Goal: Transaction & Acquisition: Book appointment/travel/reservation

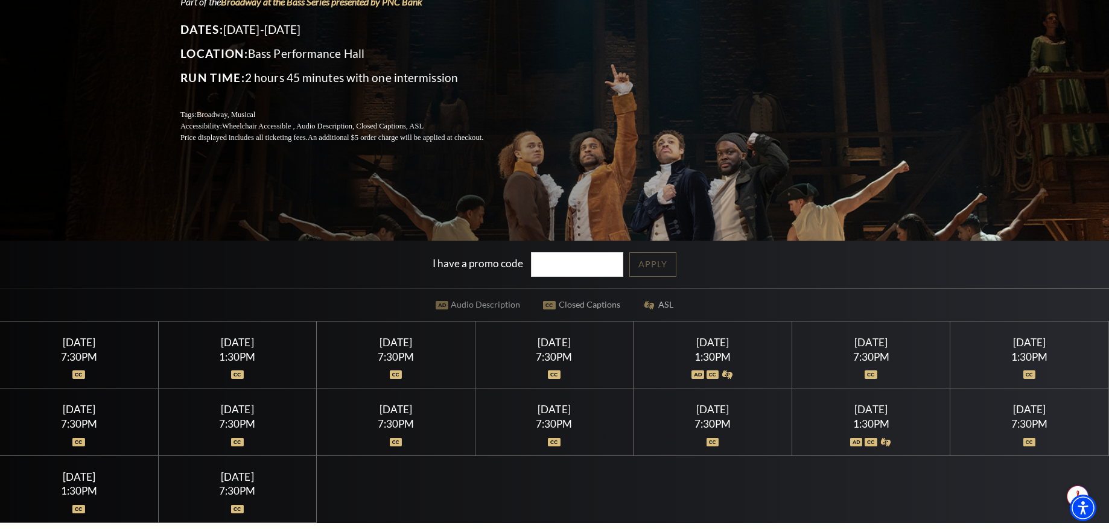
scroll to position [181, 0]
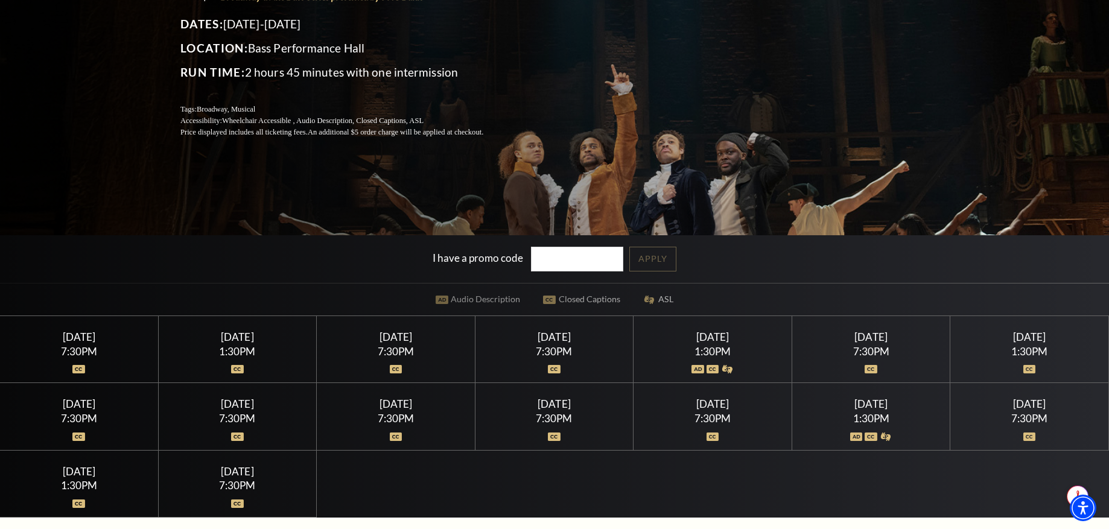
click at [701, 369] on img at bounding box center [698, 369] width 13 height 8
click at [707, 337] on div "Saturday July 18" at bounding box center [712, 337] width 129 height 13
click at [728, 346] on div "1:30PM" at bounding box center [712, 351] width 129 height 10
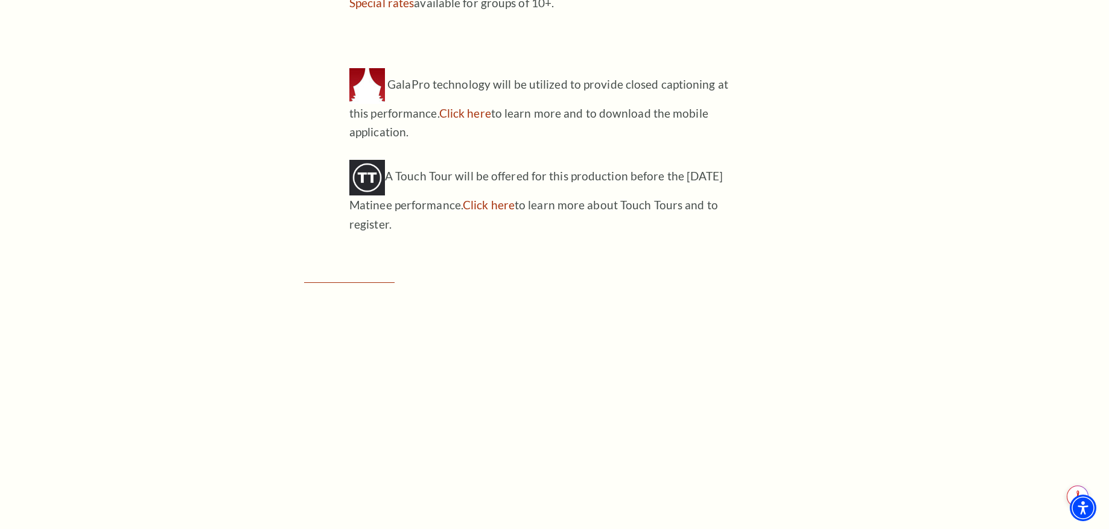
scroll to position [1569, 0]
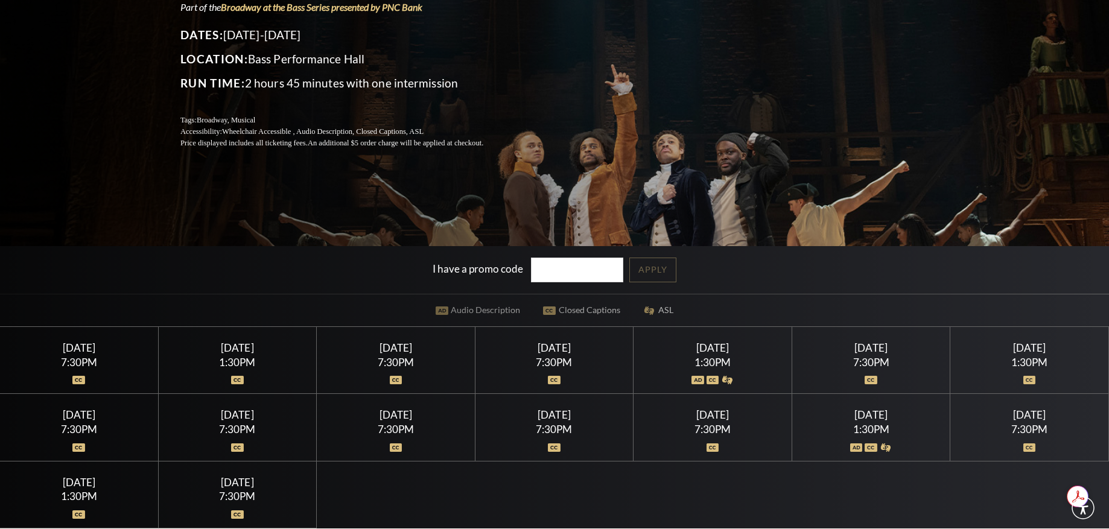
scroll to position [241, 0]
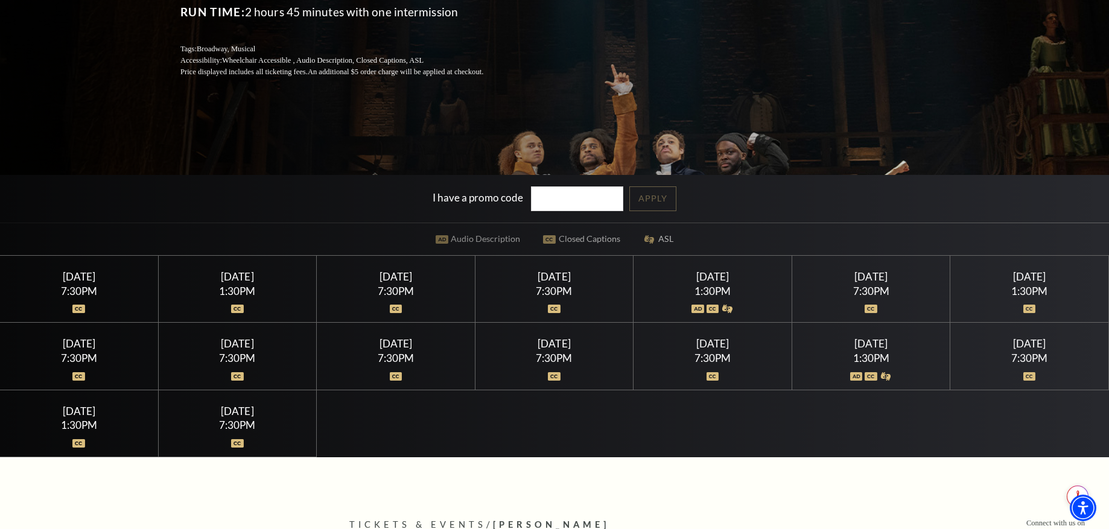
click at [862, 375] on div at bounding box center [871, 369] width 129 height 12
click at [859, 378] on img at bounding box center [856, 376] width 13 height 8
click at [871, 353] on div "1:30PM" at bounding box center [871, 358] width 129 height 10
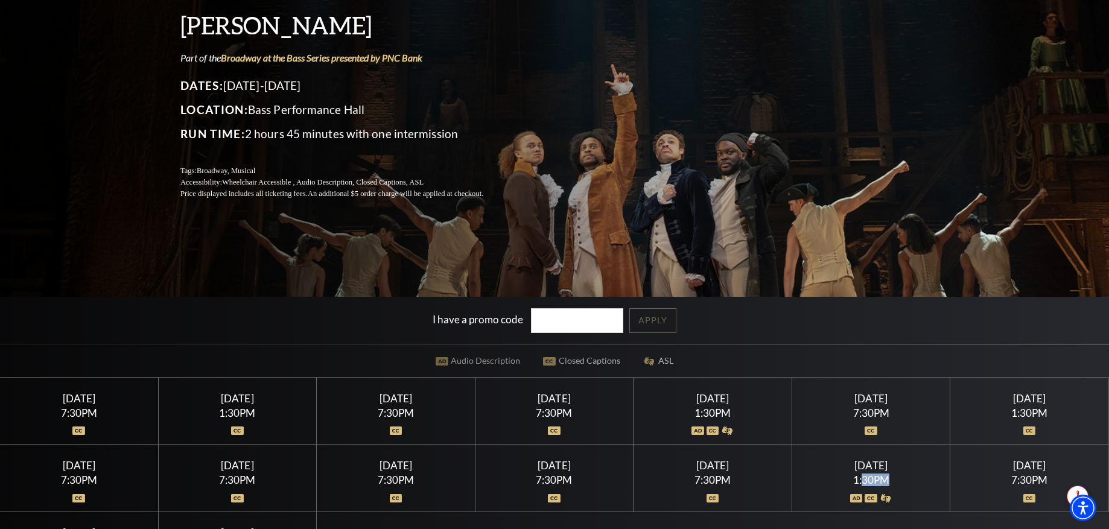
scroll to position [181, 0]
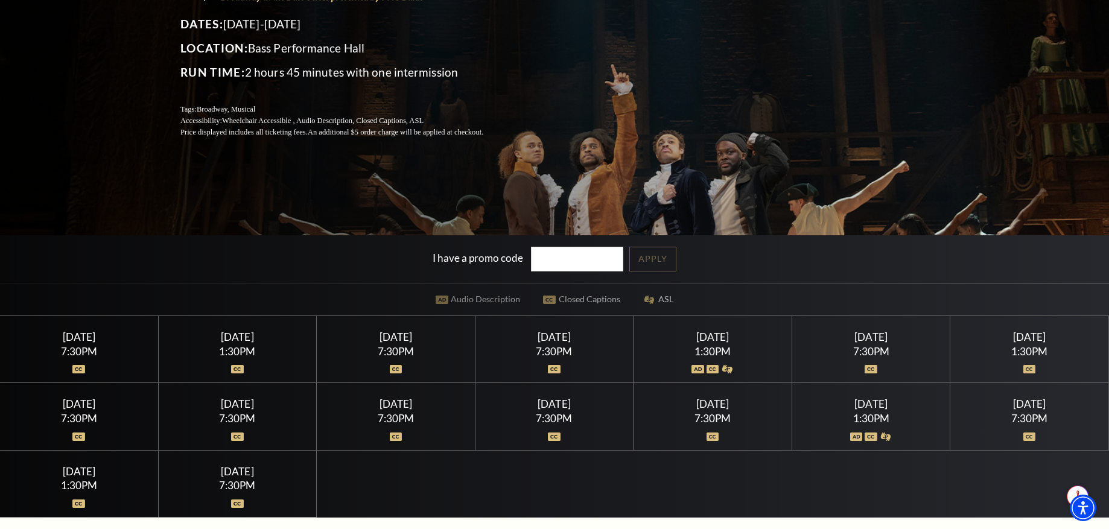
click at [398, 363] on div at bounding box center [395, 363] width 129 height 12
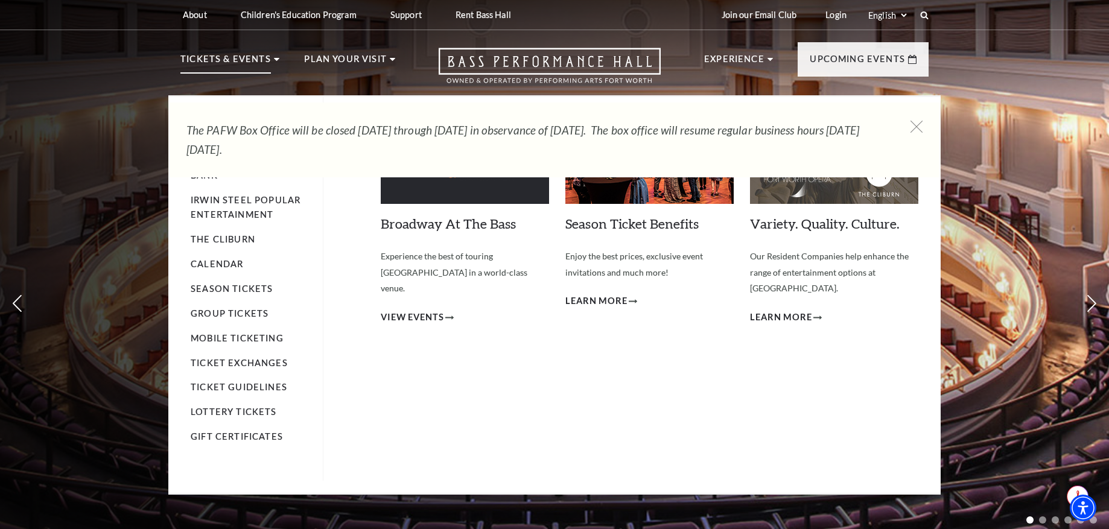
click at [259, 62] on p "Tickets & Events" at bounding box center [225, 63] width 91 height 22
click at [271, 59] on li "Tickets & Events Now On Sale Broadway At The Bass presented by PNC Bank Irwin S…" at bounding box center [229, 73] width 99 height 43
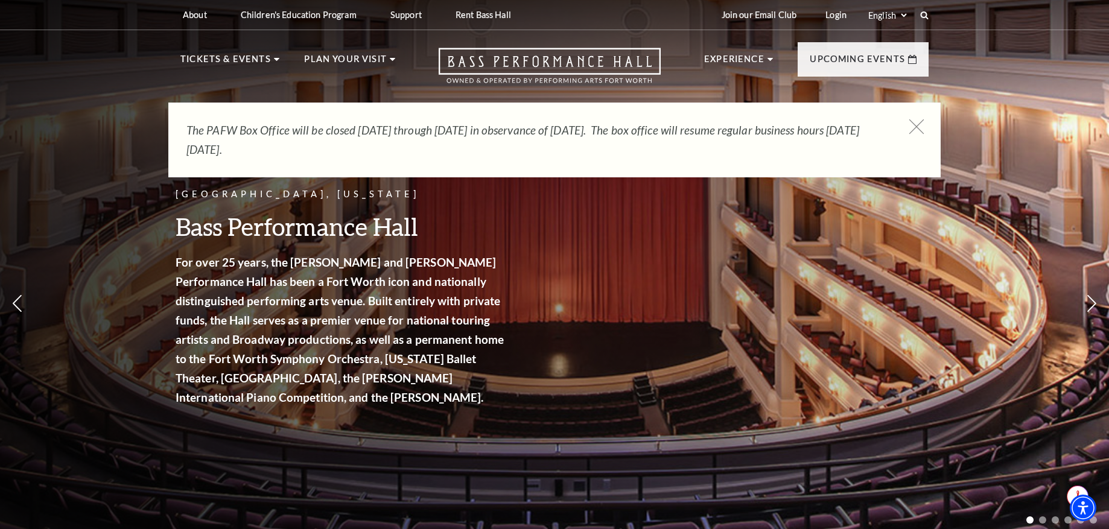
click at [914, 126] on icon at bounding box center [916, 126] width 15 height 15
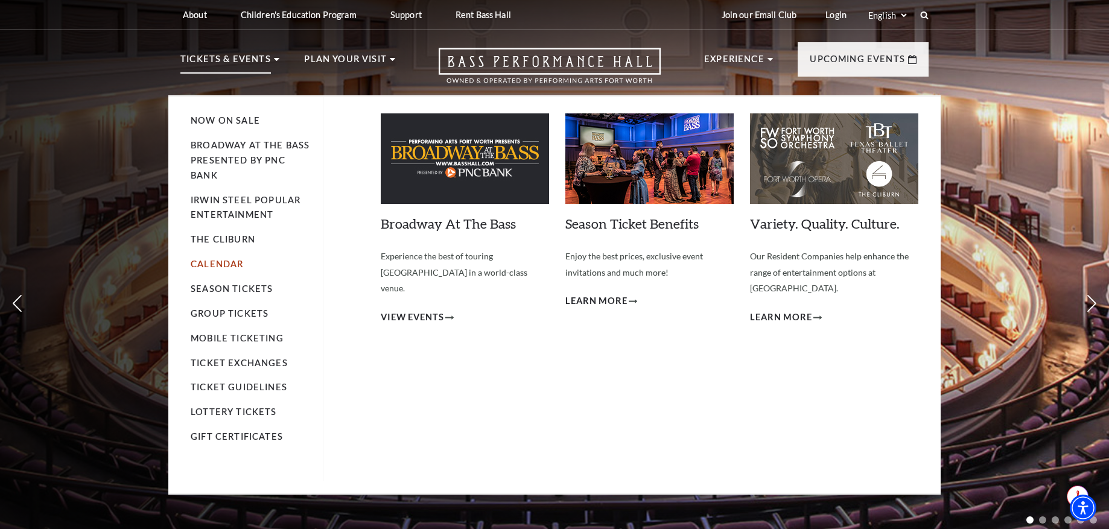
click at [229, 264] on link "Calendar" at bounding box center [217, 264] width 53 height 10
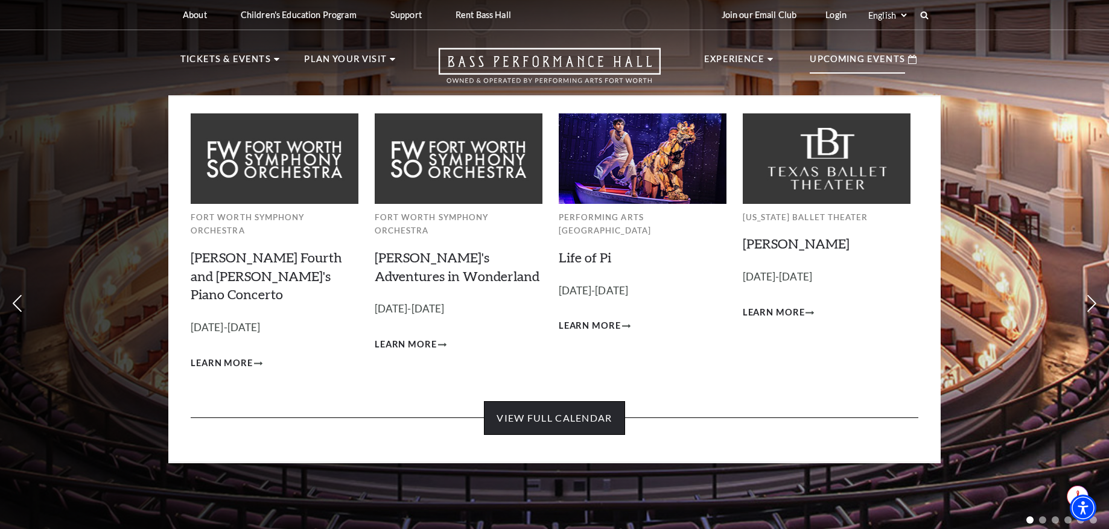
click at [587, 401] on link "View Full Calendar" at bounding box center [554, 418] width 141 height 34
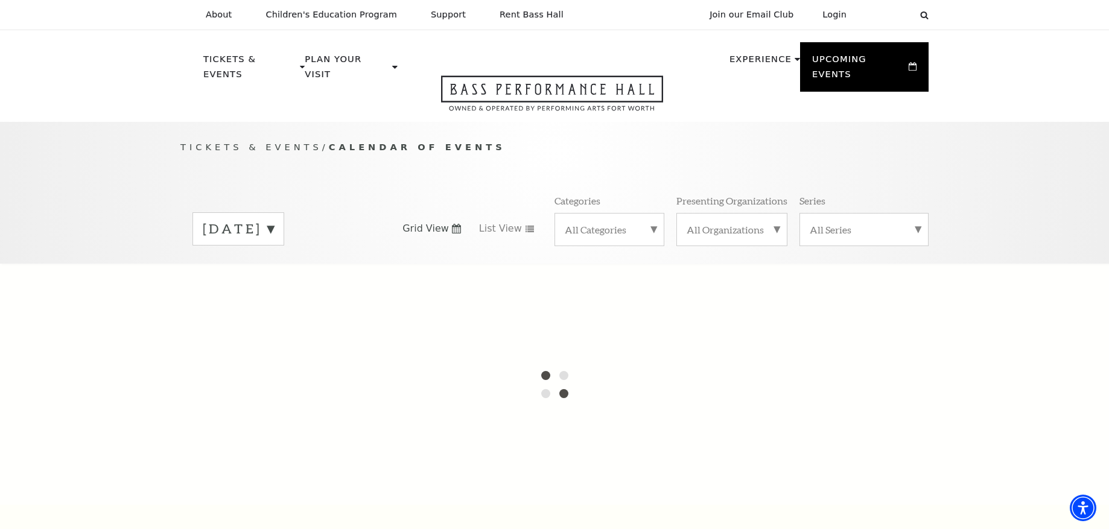
click at [274, 220] on label "September 2025" at bounding box center [238, 229] width 71 height 19
click at [267, 475] on div at bounding box center [554, 384] width 1109 height 241
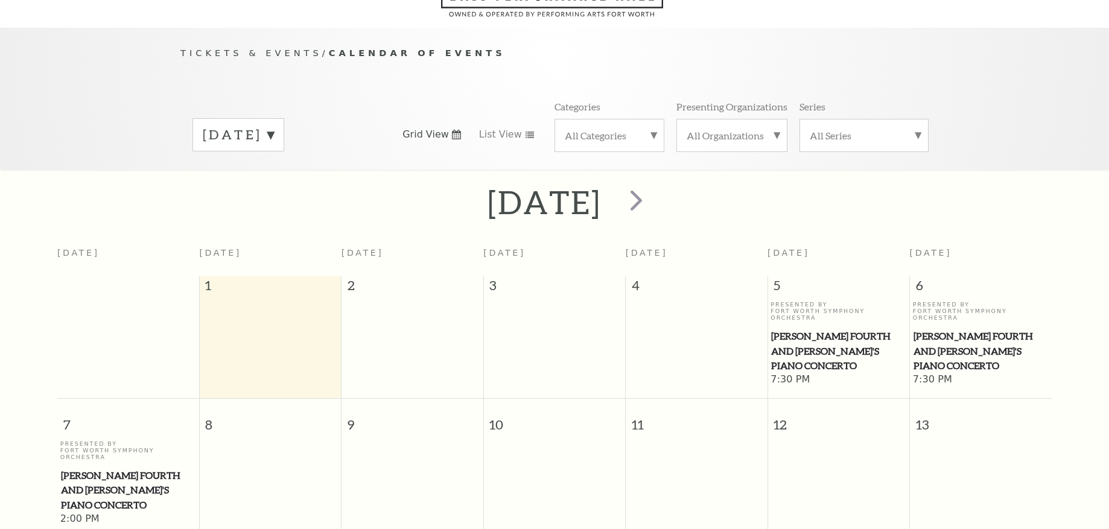
scroll to position [107, 0]
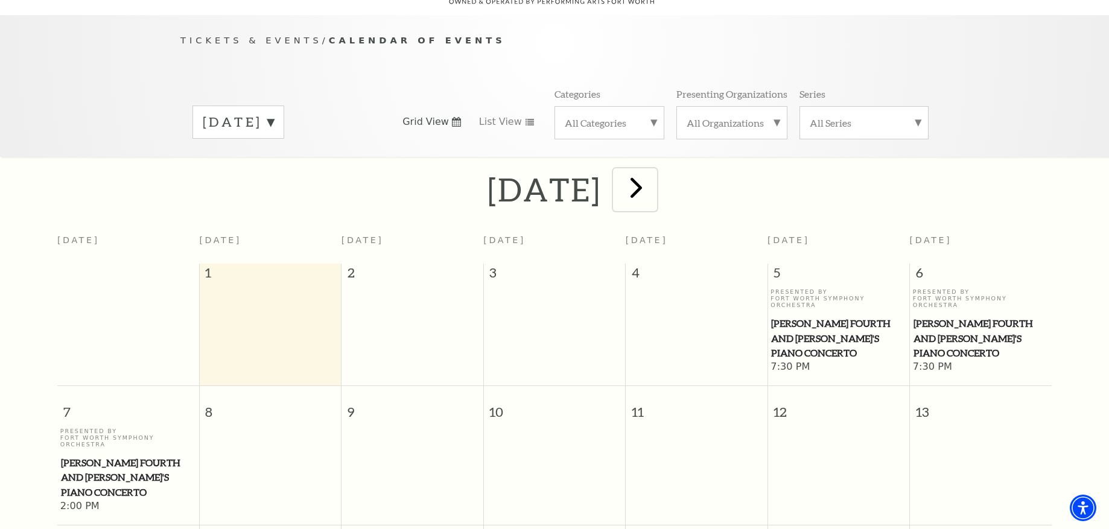
click at [654, 170] on span "next" at bounding box center [636, 187] width 34 height 34
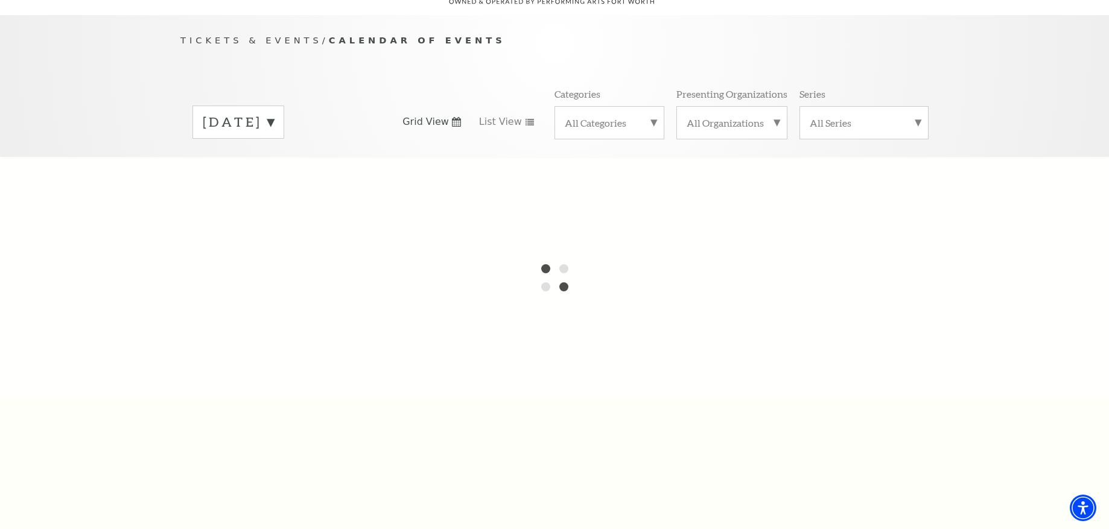
click at [274, 113] on label "[DATE]" at bounding box center [238, 122] width 71 height 19
click at [232, 365] on div at bounding box center [554, 277] width 1109 height 241
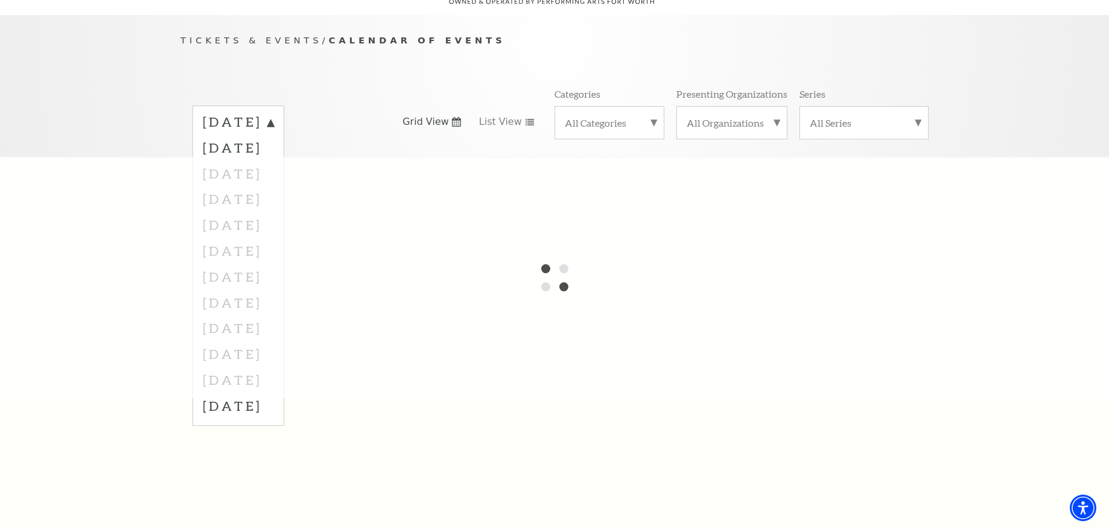
click at [232, 365] on div at bounding box center [554, 277] width 1109 height 241
click at [232, 393] on label "August 2026" at bounding box center [238, 406] width 71 height 26
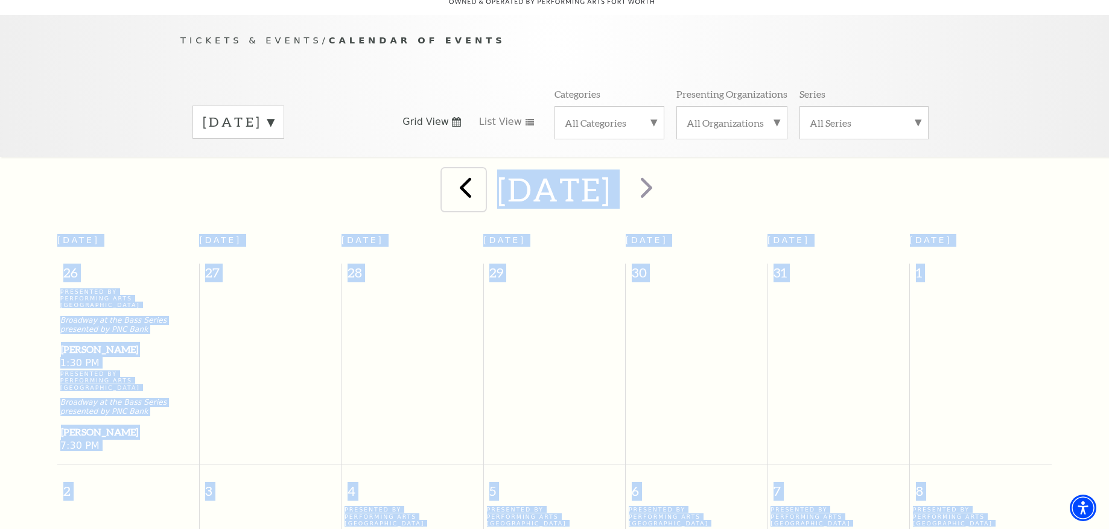
click at [448, 175] on span "prev" at bounding box center [465, 187] width 34 height 34
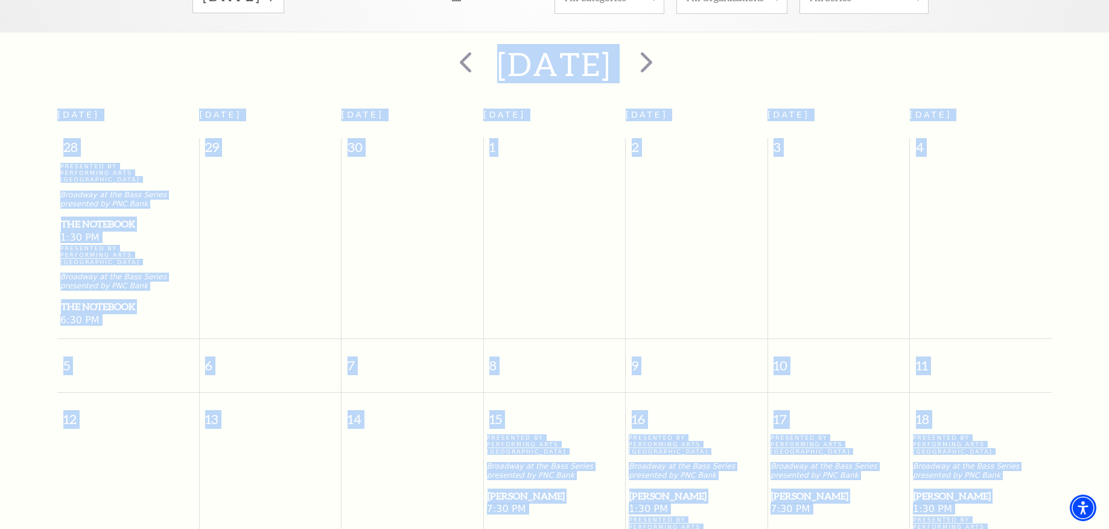
scroll to position [348, 0]
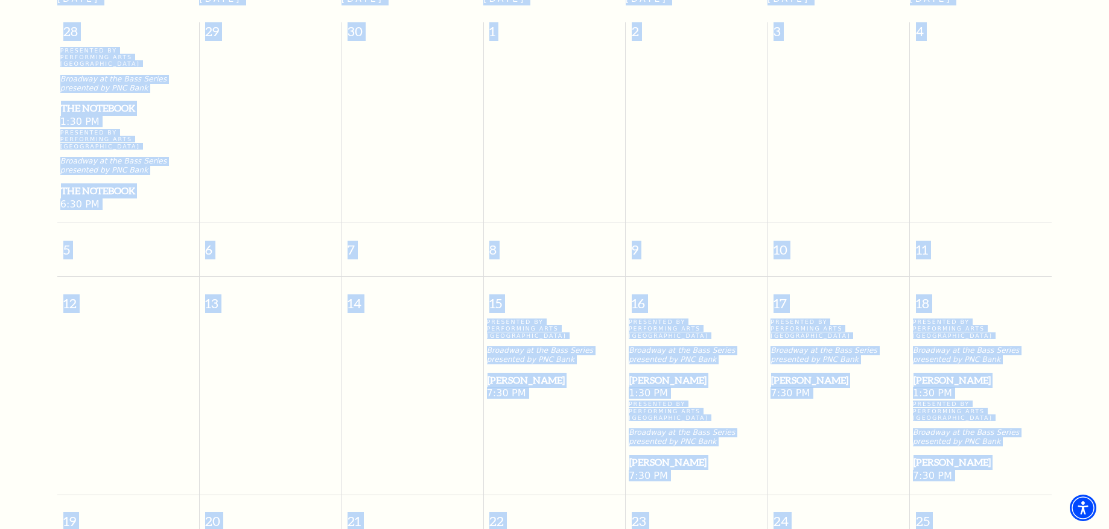
click at [1026, 401] on p "Presented By Performing Arts Fort Worth" at bounding box center [981, 411] width 136 height 21
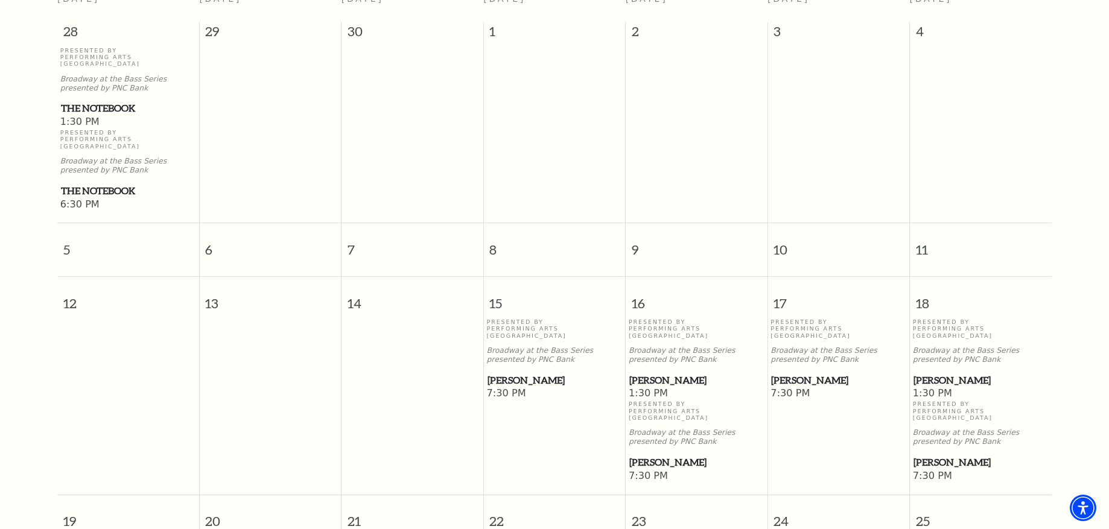
click at [934, 373] on span "[PERSON_NAME]" at bounding box center [981, 380] width 135 height 15
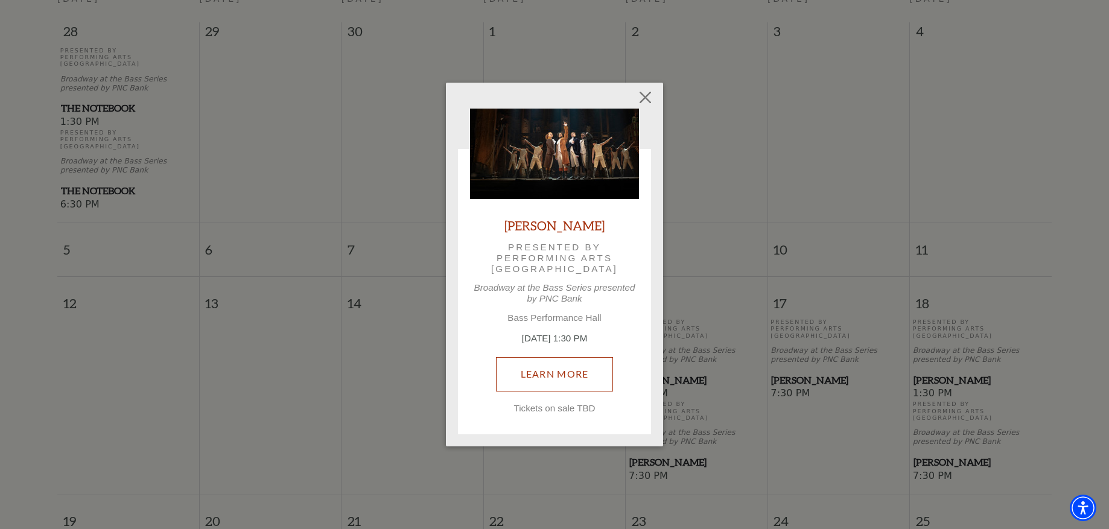
click at [555, 378] on link "Learn More" at bounding box center [555, 374] width 118 height 34
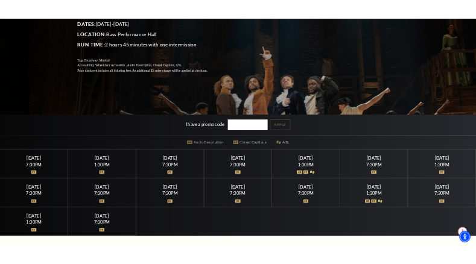
scroll to position [241, 0]
